Goal: Complete application form

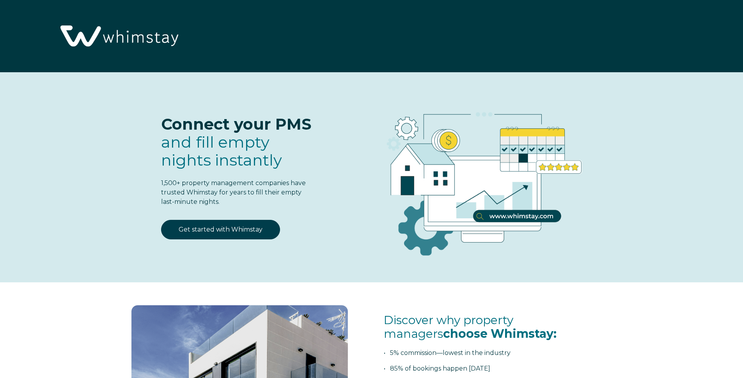
select select "CH"
select select "Standard"
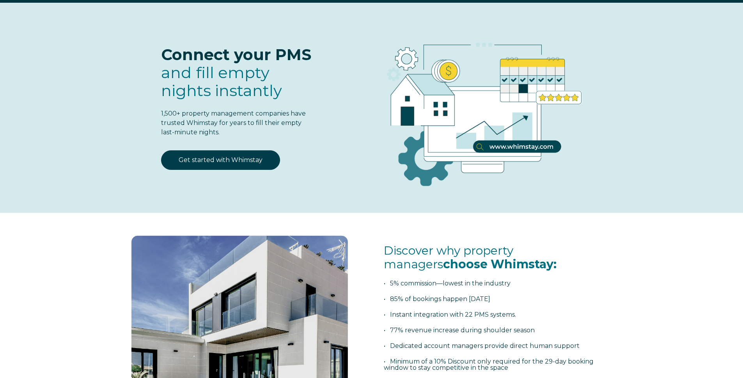
scroll to position [67, 0]
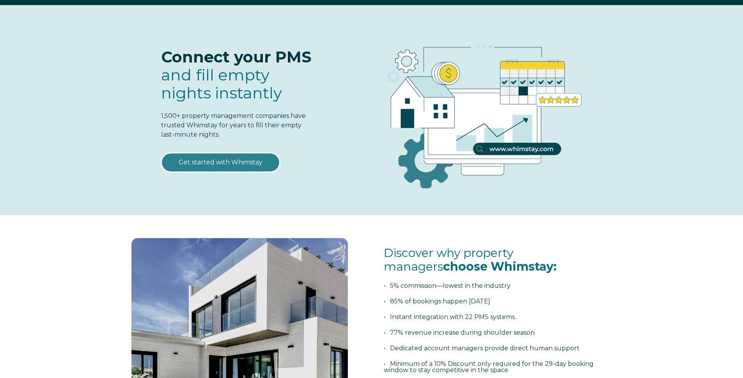
click at [212, 160] on link "Get started with Whimstay" at bounding box center [220, 163] width 119 height 20
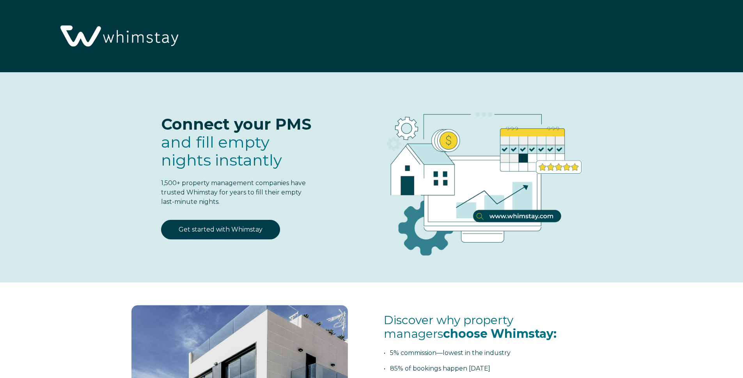
scroll to position [1021, 0]
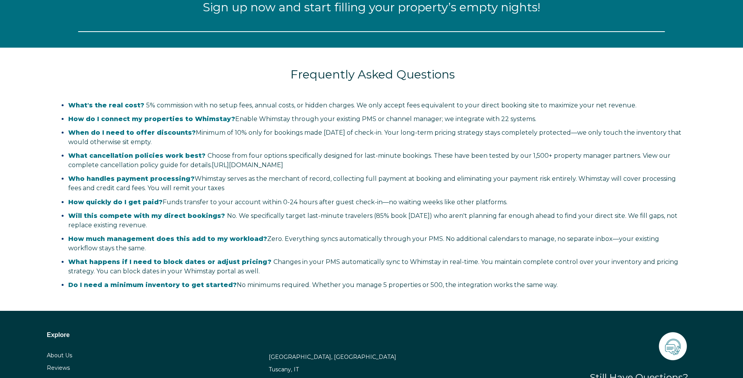
select select "CH"
select select "Standard"
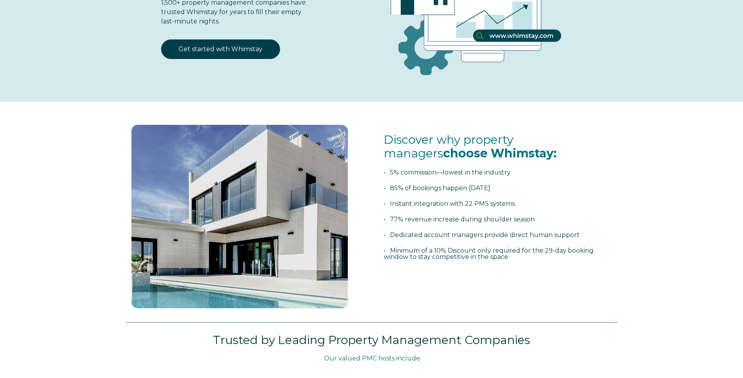
scroll to position [0, 0]
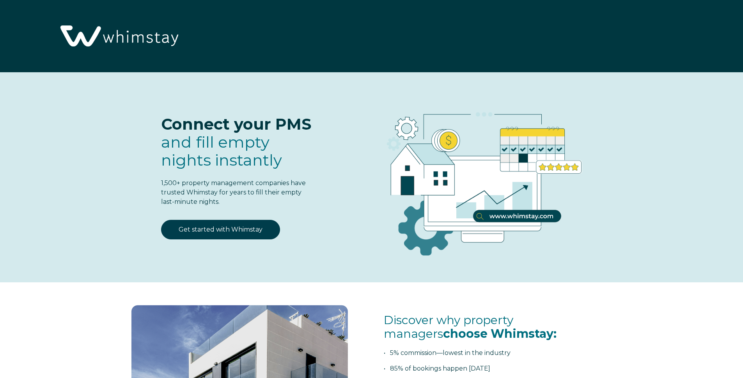
drag, startPoint x: 185, startPoint y: 40, endPoint x: 115, endPoint y: 38, distance: 69.5
click at [115, 38] on div at bounding box center [126, 36] width 143 height 72
